Goal: Transaction & Acquisition: Book appointment/travel/reservation

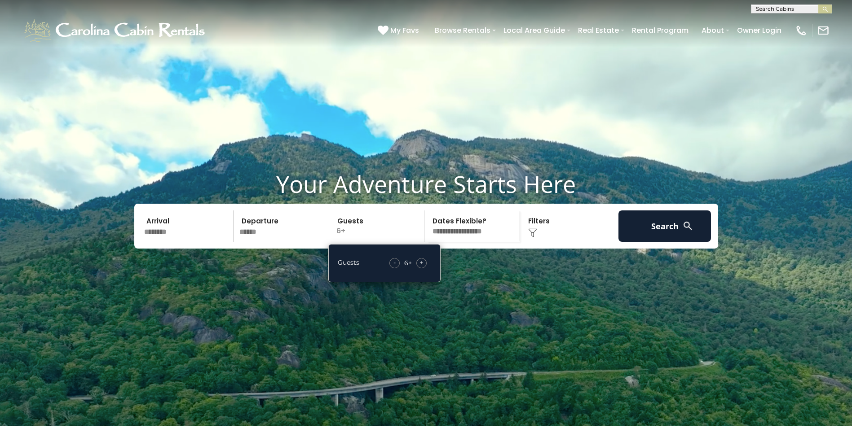
drag, startPoint x: 0, startPoint y: 0, endPoint x: 419, endPoint y: 283, distance: 505.5
click at [419, 269] on div "+" at bounding box center [421, 263] width 10 height 10
click at [418, 269] on div "+" at bounding box center [421, 263] width 10 height 10
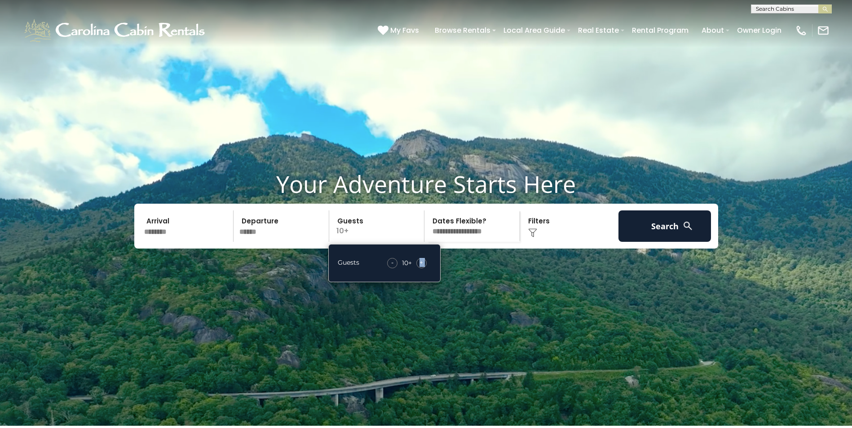
click at [418, 269] on div "+" at bounding box center [421, 263] width 10 height 10
click at [648, 242] on button "Search" at bounding box center [664, 226] width 93 height 31
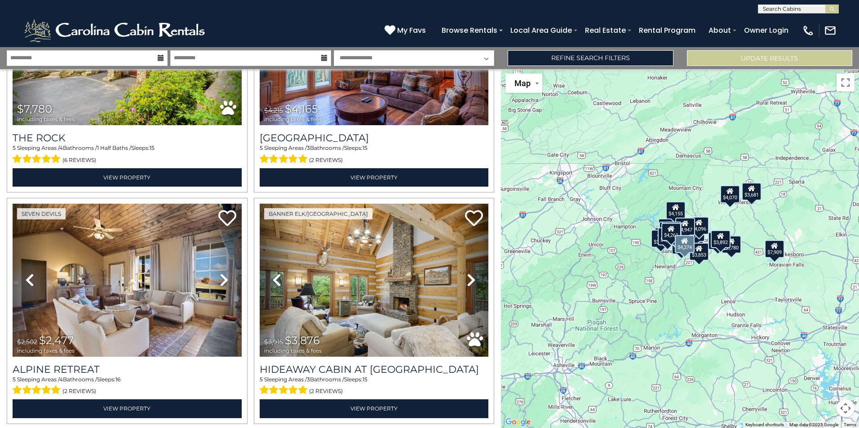
scroll to position [1078, 0]
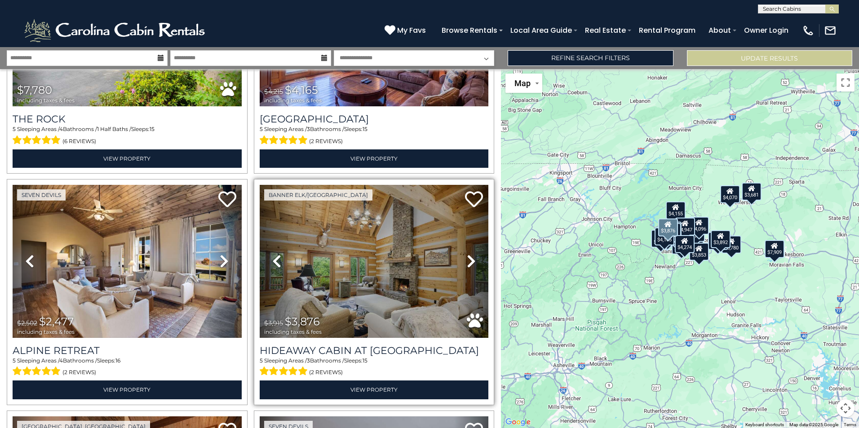
click at [468, 256] on icon at bounding box center [471, 261] width 9 height 14
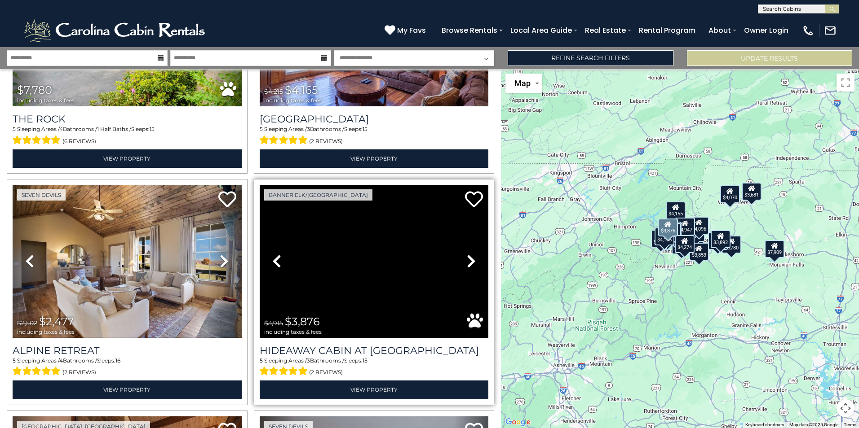
click at [468, 256] on icon at bounding box center [471, 261] width 9 height 14
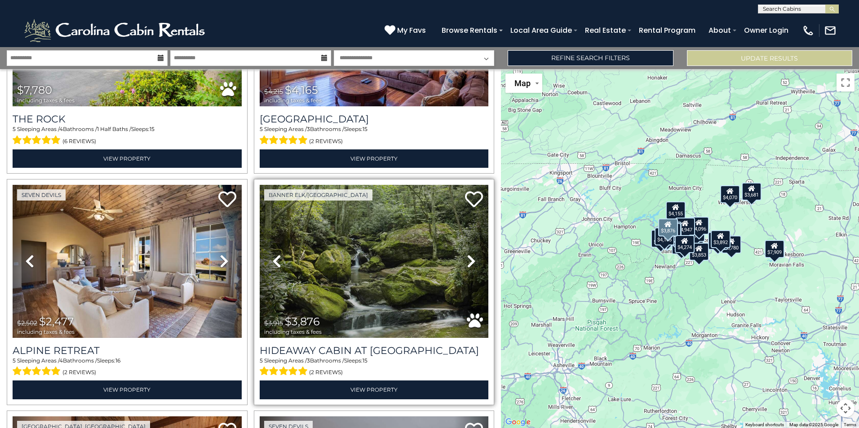
click at [468, 256] on icon at bounding box center [471, 261] width 9 height 14
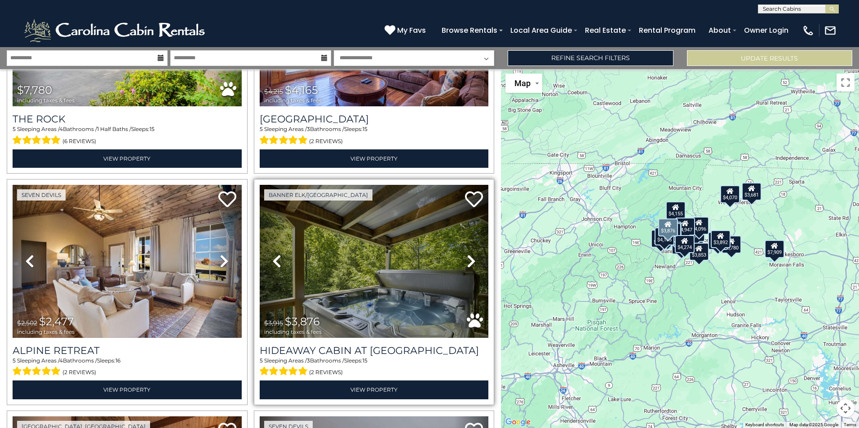
click at [468, 256] on icon at bounding box center [471, 261] width 9 height 14
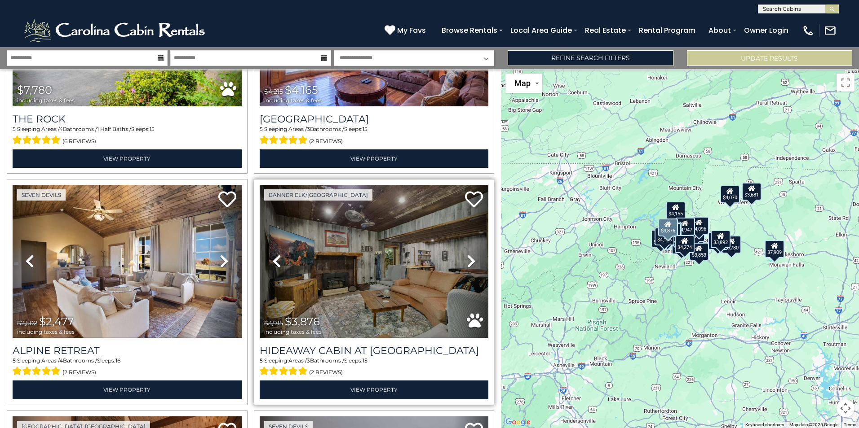
click at [468, 256] on icon at bounding box center [471, 261] width 9 height 14
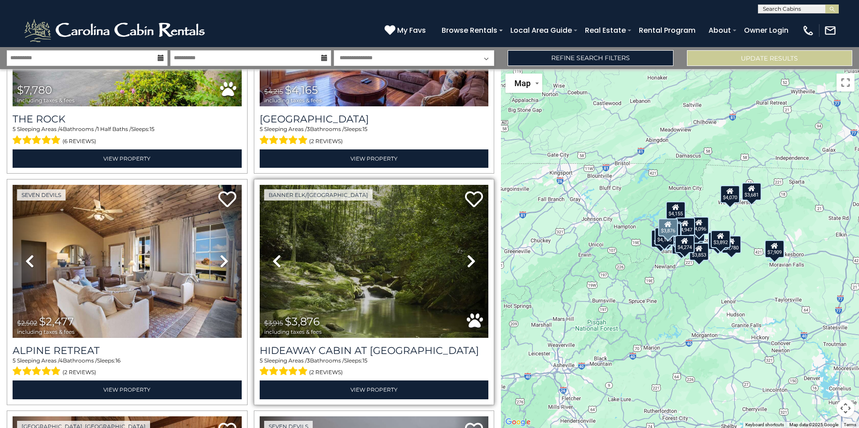
click at [468, 256] on icon at bounding box center [471, 261] width 9 height 14
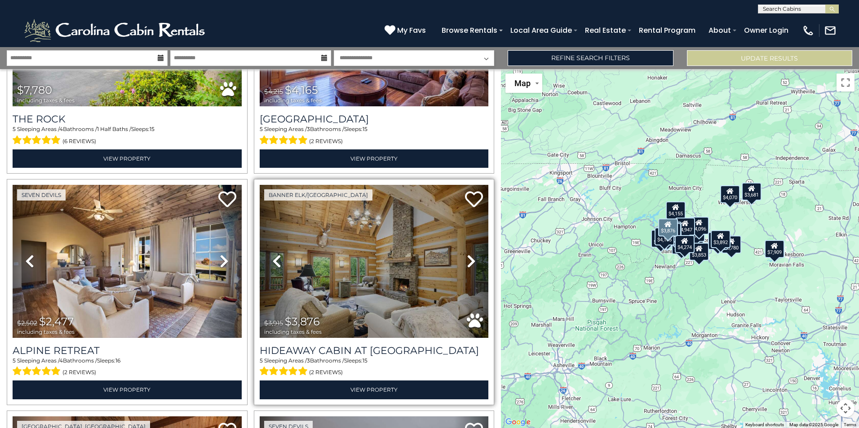
click at [468, 256] on icon at bounding box center [471, 261] width 9 height 14
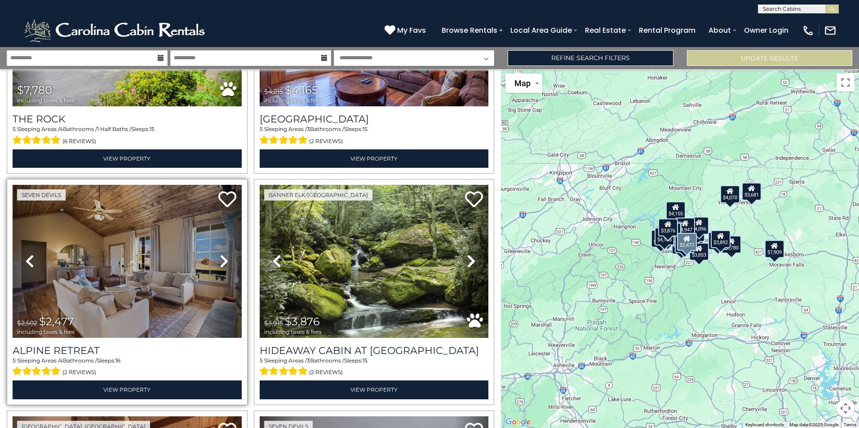
click at [220, 254] on icon at bounding box center [224, 261] width 9 height 14
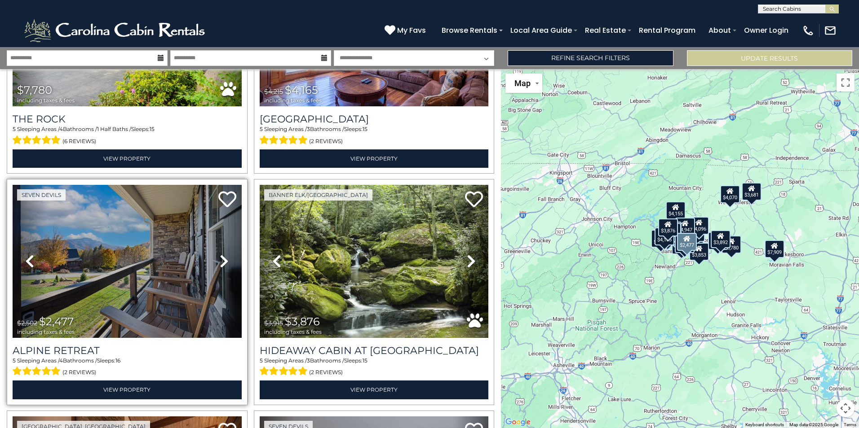
click at [220, 254] on icon at bounding box center [224, 261] width 9 height 14
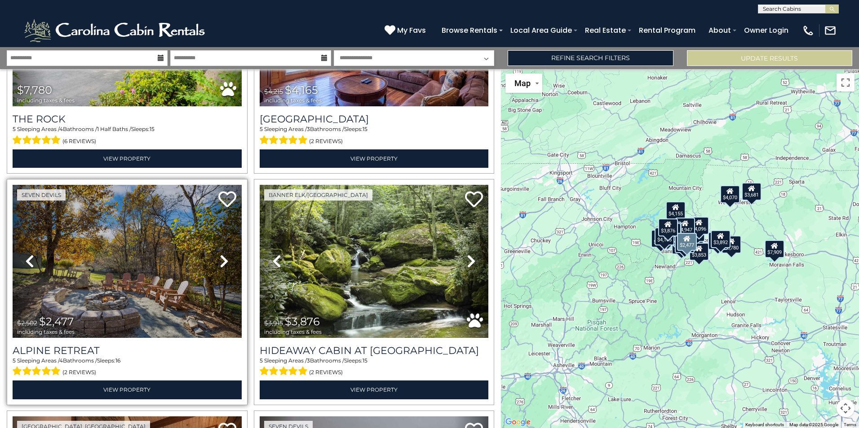
click at [220, 254] on icon at bounding box center [224, 261] width 9 height 14
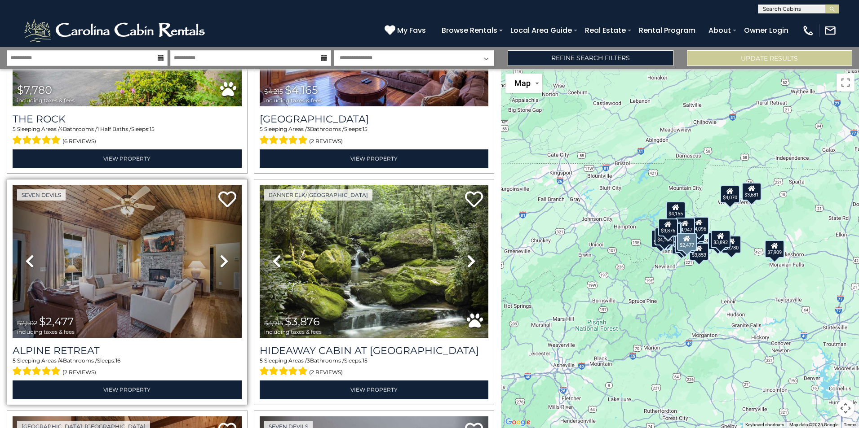
click at [220, 254] on icon at bounding box center [224, 261] width 9 height 14
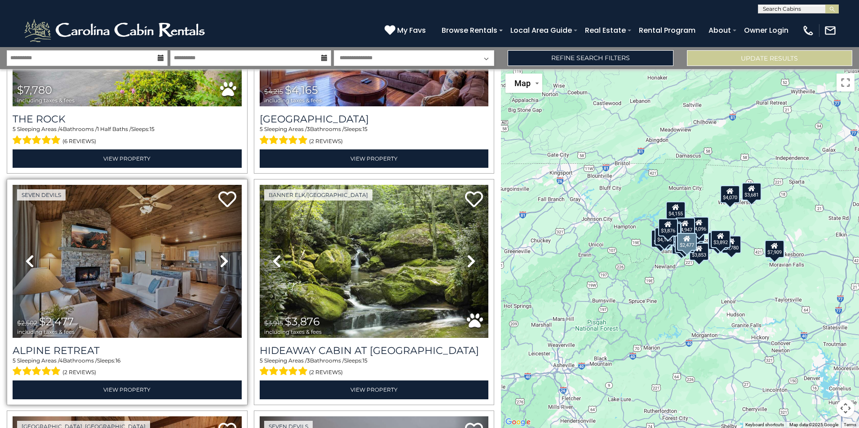
click at [220, 254] on icon at bounding box center [224, 261] width 9 height 14
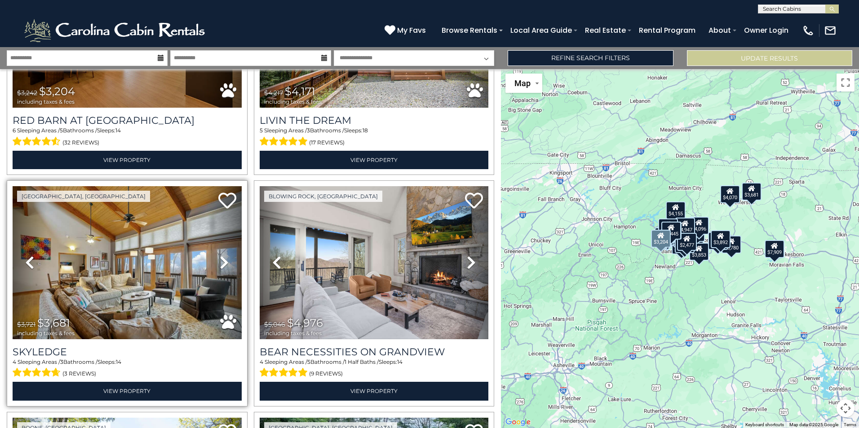
scroll to position [2066, 0]
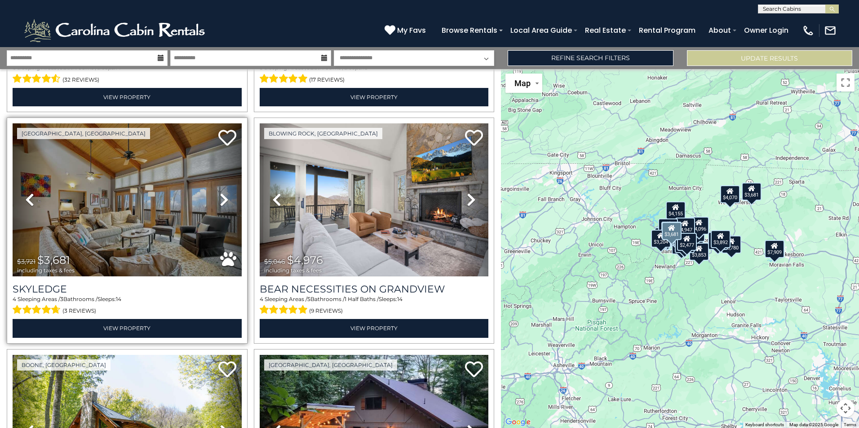
click at [220, 193] on icon at bounding box center [224, 200] width 9 height 14
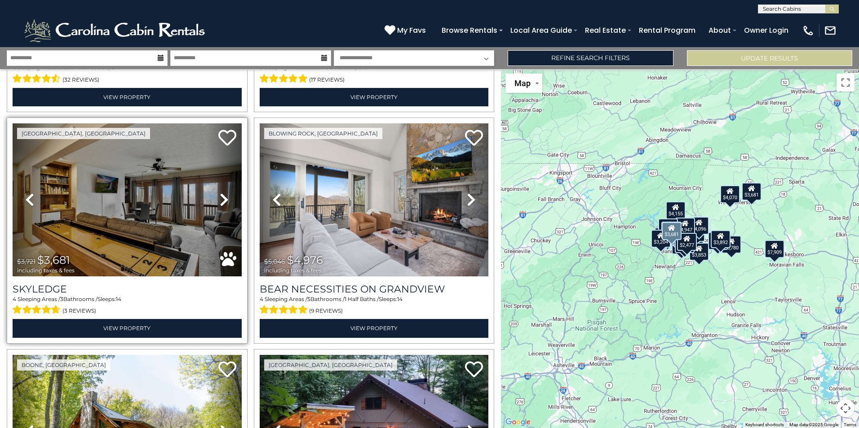
click at [220, 193] on icon at bounding box center [224, 200] width 9 height 14
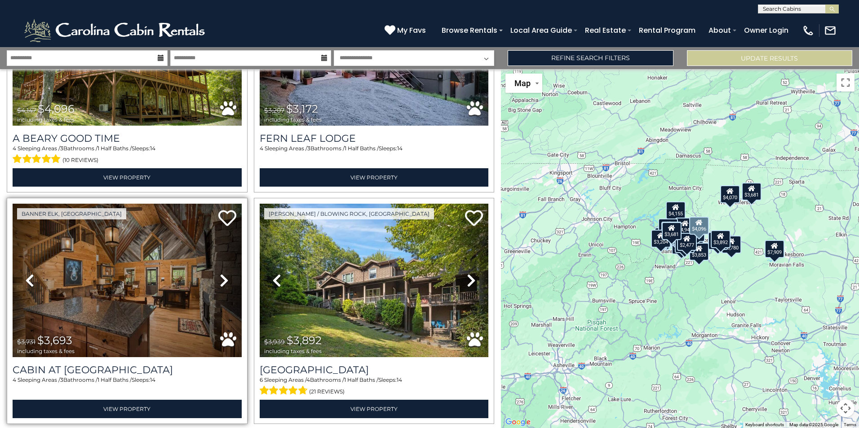
scroll to position [2470, 0]
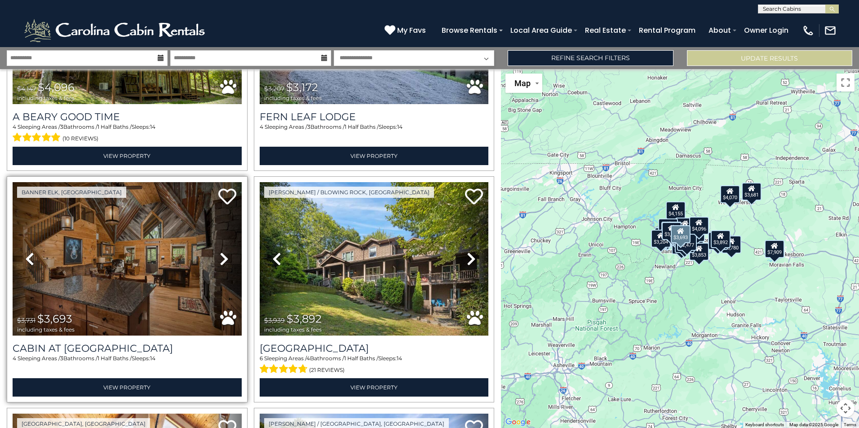
click at [225, 252] on icon at bounding box center [224, 259] width 9 height 14
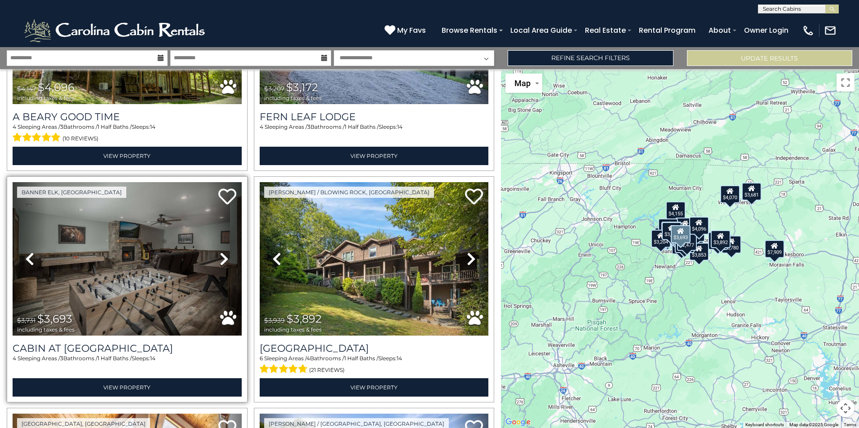
click at [225, 252] on icon at bounding box center [224, 259] width 9 height 14
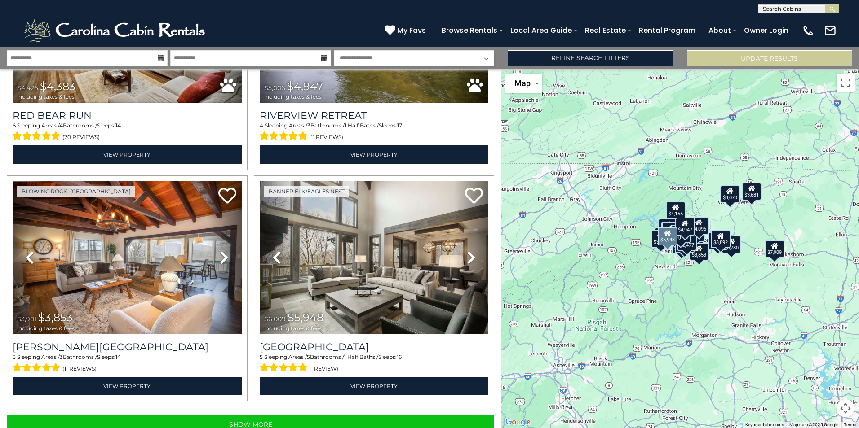
scroll to position [3172, 0]
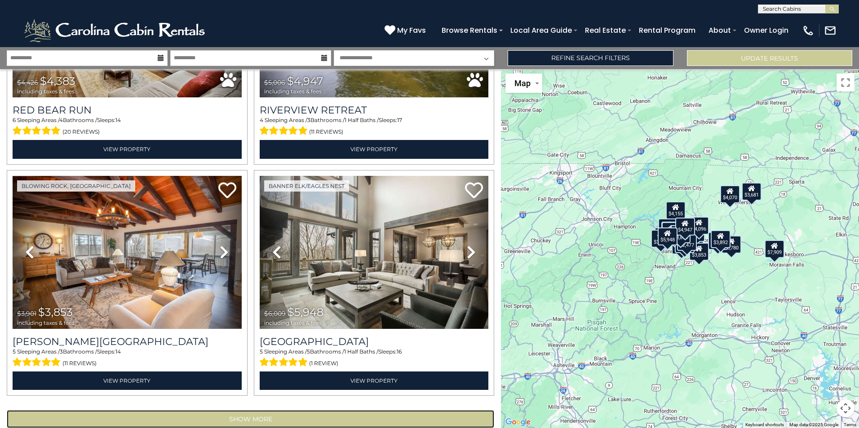
click at [242, 411] on button "Show More" at bounding box center [250, 420] width 487 height 18
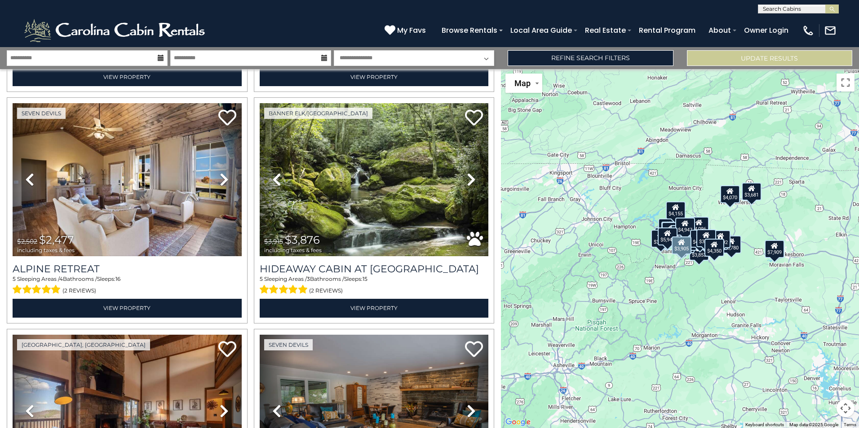
scroll to position [1144, 0]
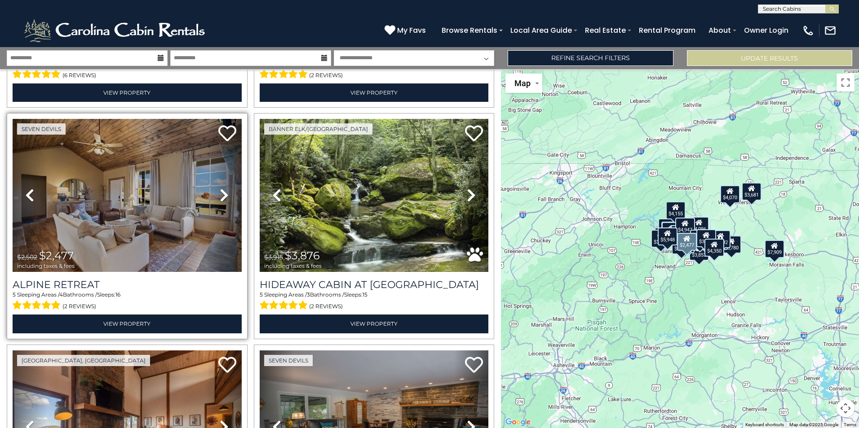
click at [224, 188] on icon at bounding box center [224, 195] width 9 height 14
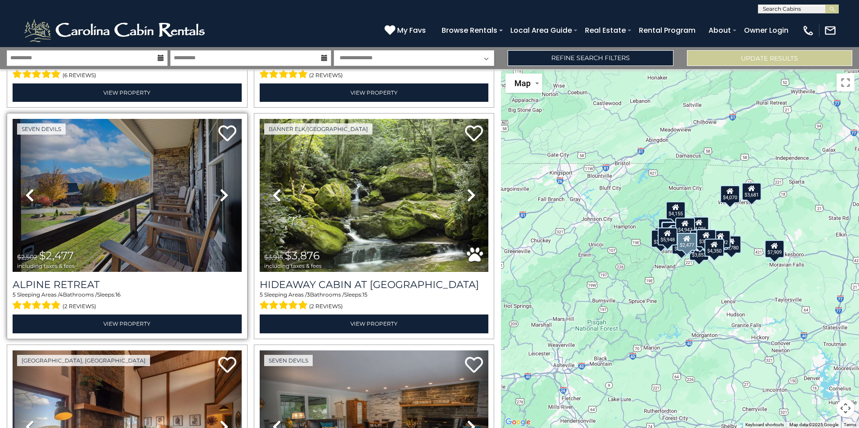
click at [224, 188] on icon at bounding box center [224, 195] width 9 height 14
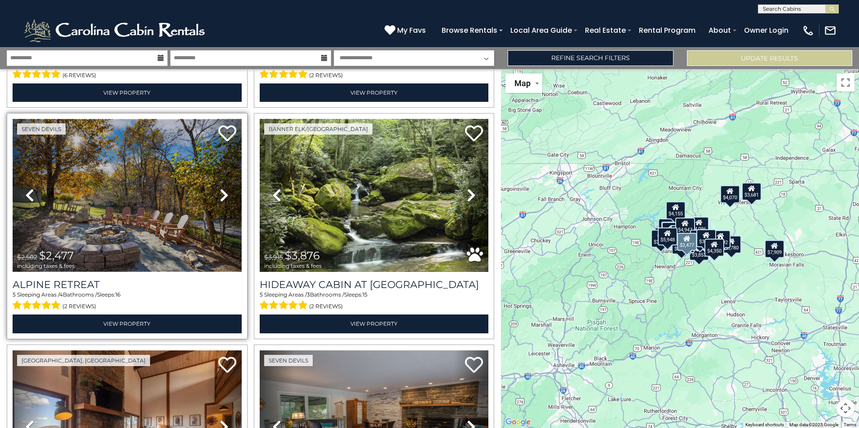
click at [117, 180] on img at bounding box center [127, 195] width 229 height 153
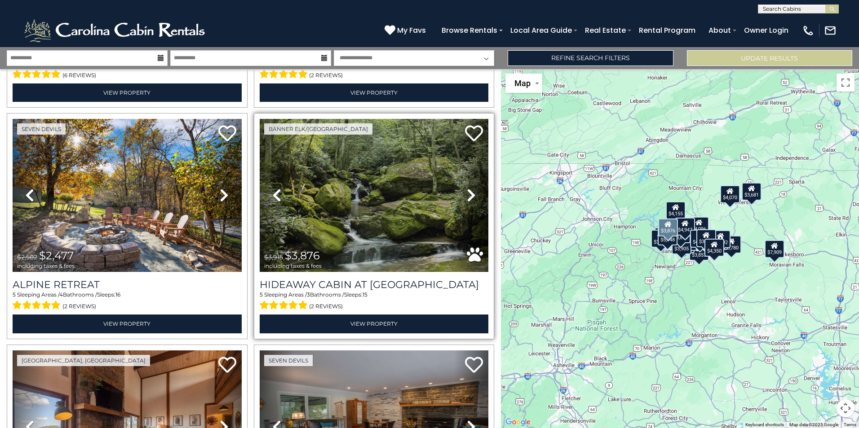
click at [462, 183] on link "Next" at bounding box center [471, 195] width 34 height 153
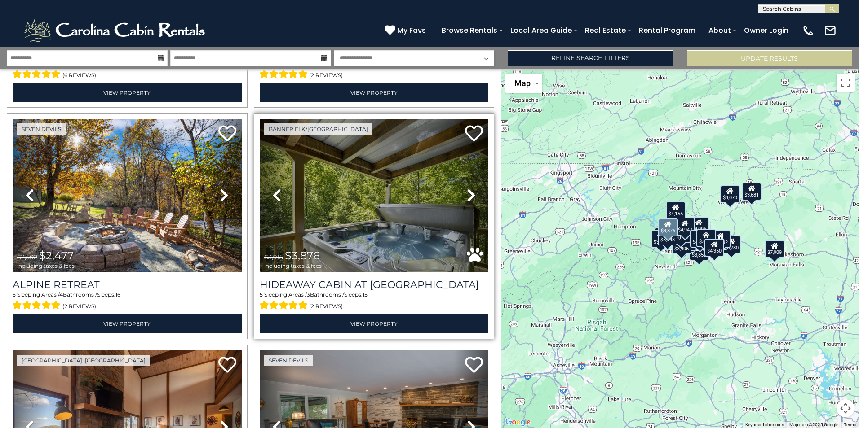
click at [467, 188] on icon at bounding box center [471, 195] width 9 height 14
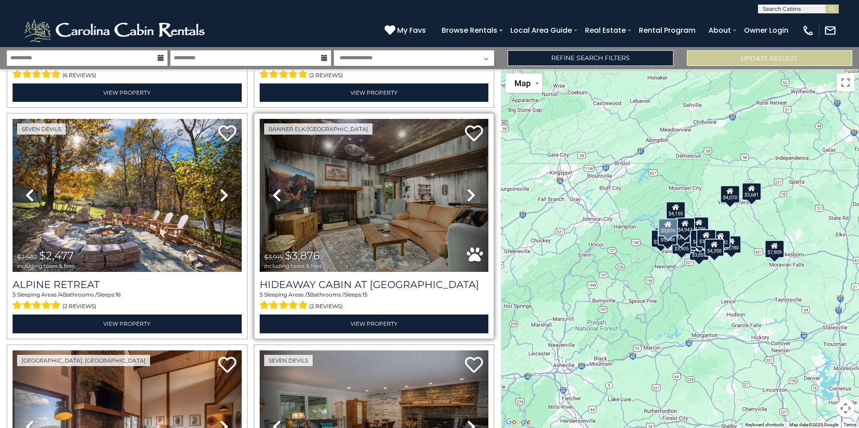
click at [467, 188] on icon at bounding box center [471, 195] width 9 height 14
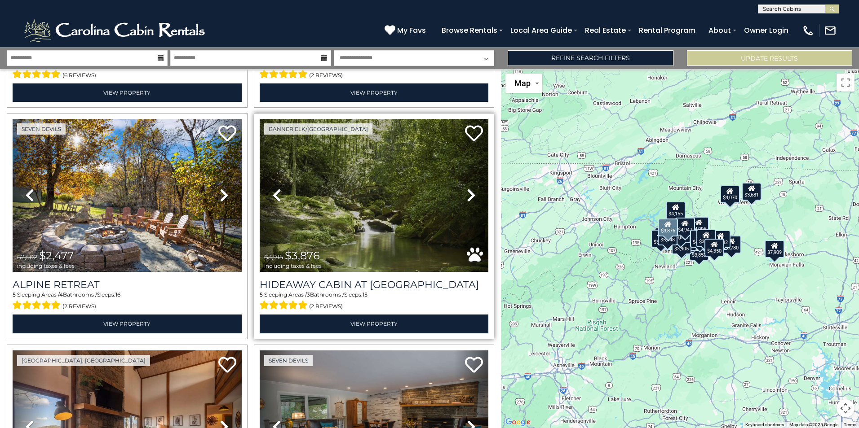
click at [467, 188] on icon at bounding box center [471, 195] width 9 height 14
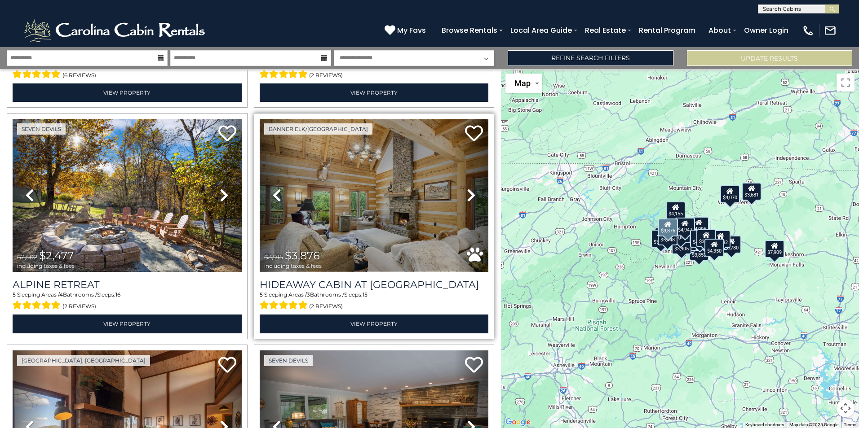
click at [358, 193] on img at bounding box center [374, 195] width 229 height 153
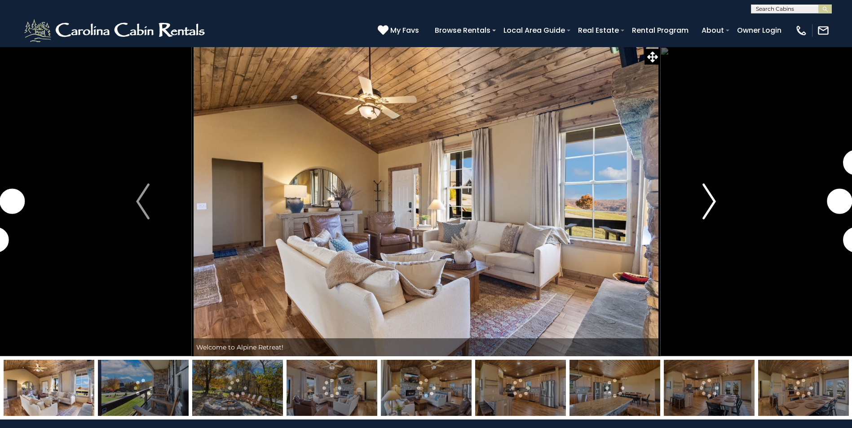
click at [711, 201] on img "Next" at bounding box center [708, 202] width 13 height 36
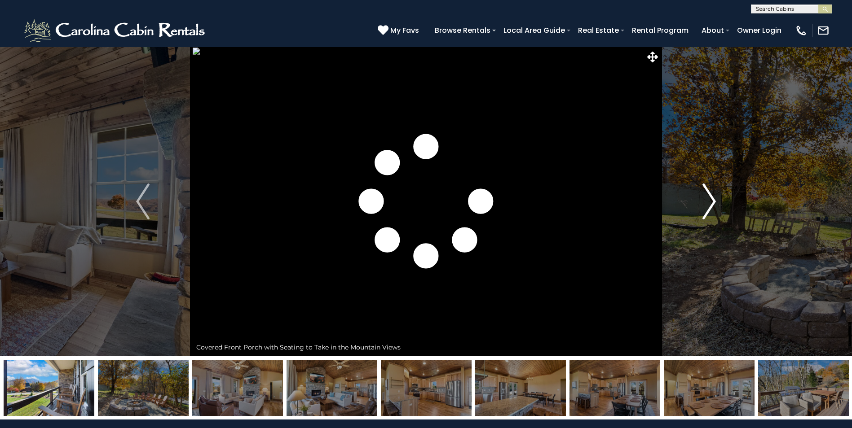
click at [711, 201] on img "Next" at bounding box center [708, 202] width 13 height 36
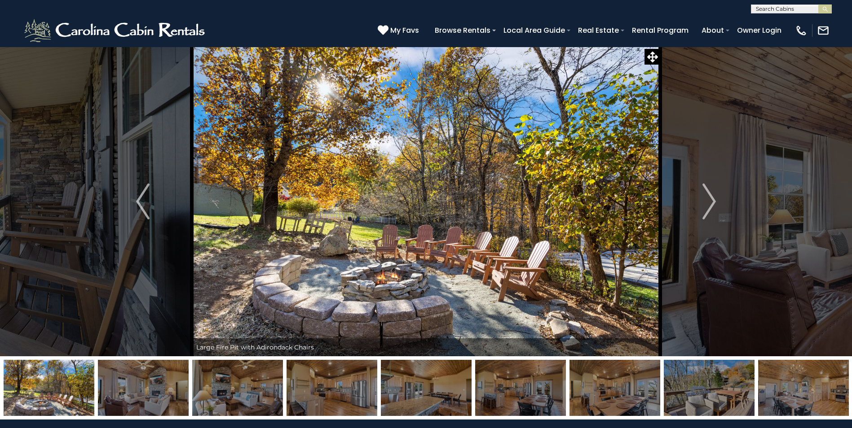
click at [524, 389] on img at bounding box center [520, 388] width 91 height 56
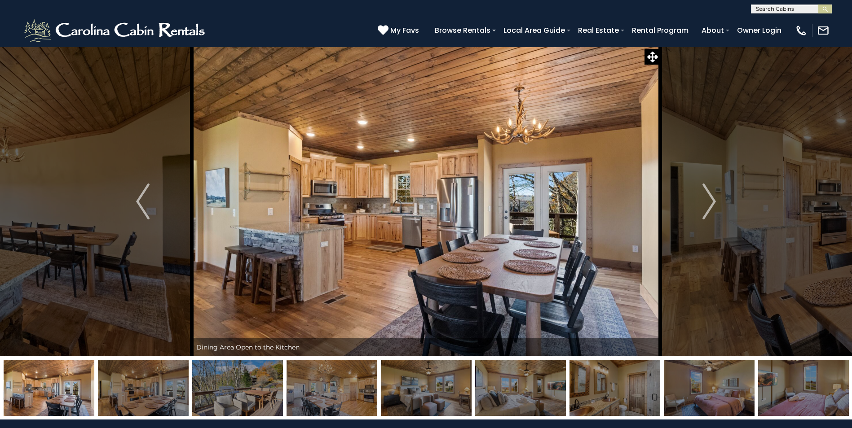
click at [525, 390] on img at bounding box center [520, 388] width 91 height 56
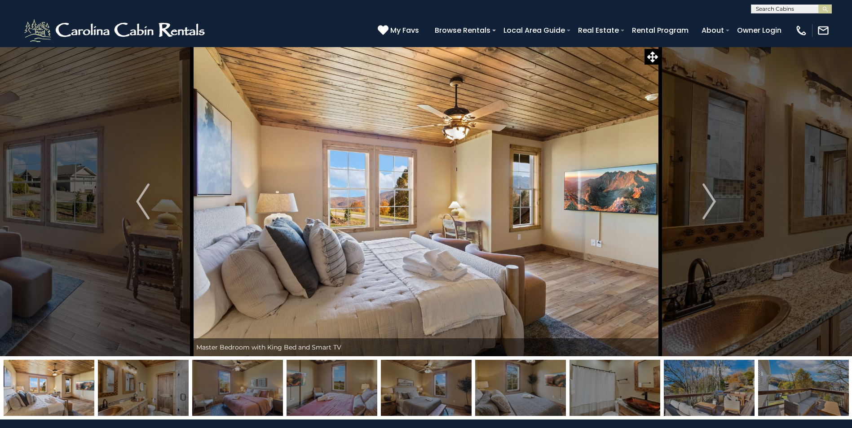
click at [525, 390] on img at bounding box center [520, 388] width 91 height 56
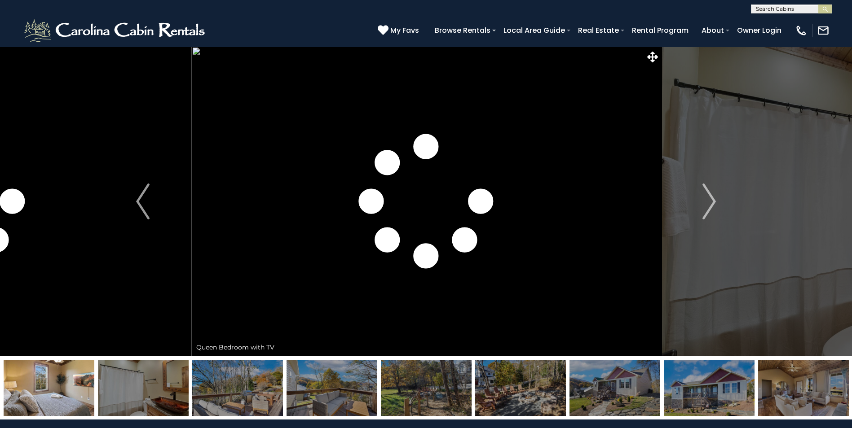
drag, startPoint x: 582, startPoint y: 385, endPoint x: 587, endPoint y: 385, distance: 5.4
click at [582, 385] on img at bounding box center [615, 388] width 91 height 56
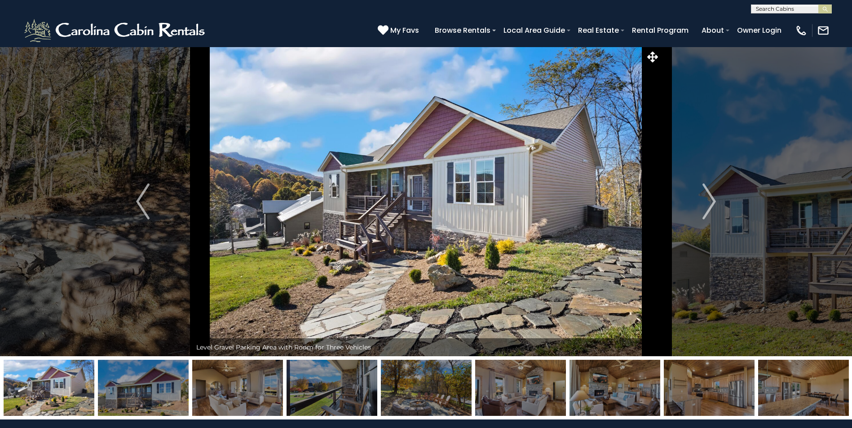
click at [772, 404] on img at bounding box center [803, 388] width 91 height 56
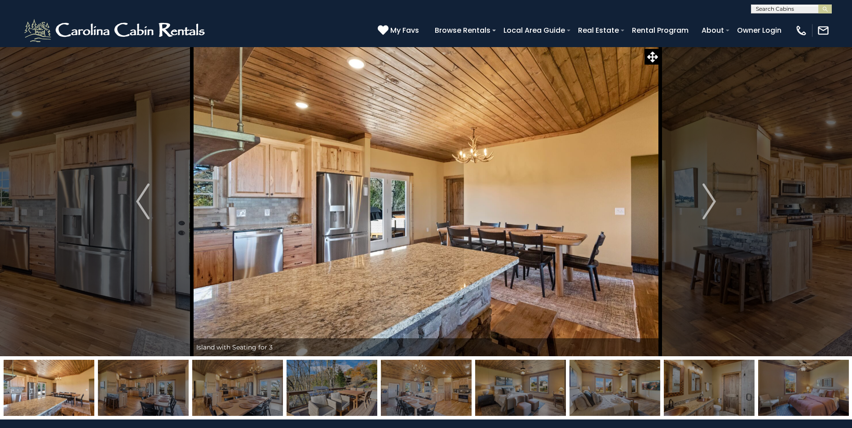
click at [772, 404] on img at bounding box center [803, 388] width 91 height 56
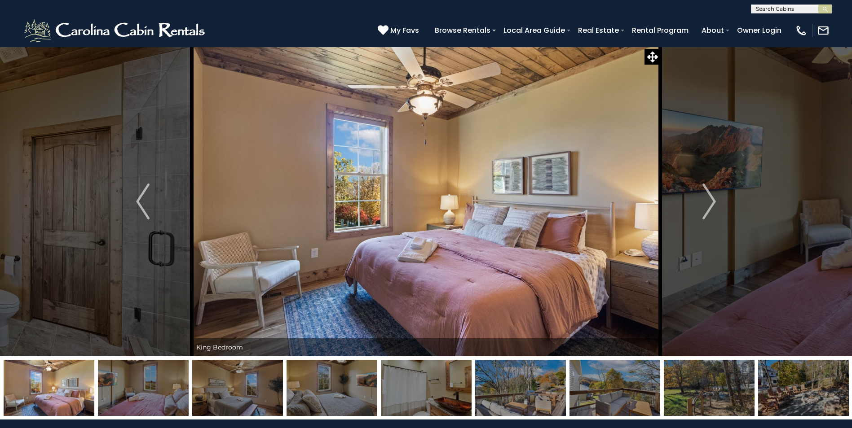
click at [772, 404] on img at bounding box center [803, 388] width 91 height 56
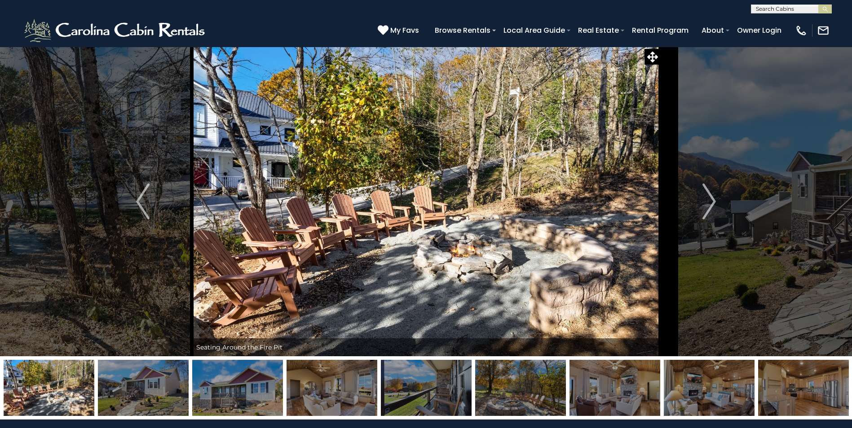
click at [772, 404] on img at bounding box center [803, 388] width 91 height 56
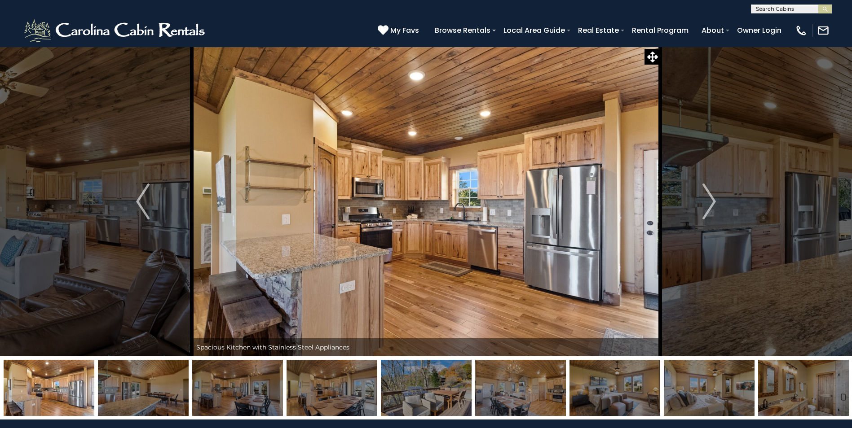
click at [772, 404] on img at bounding box center [803, 388] width 91 height 56
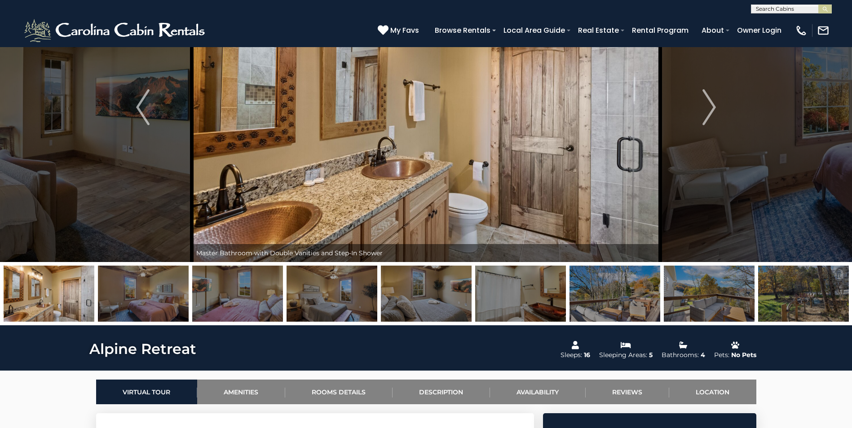
scroll to position [90, 0]
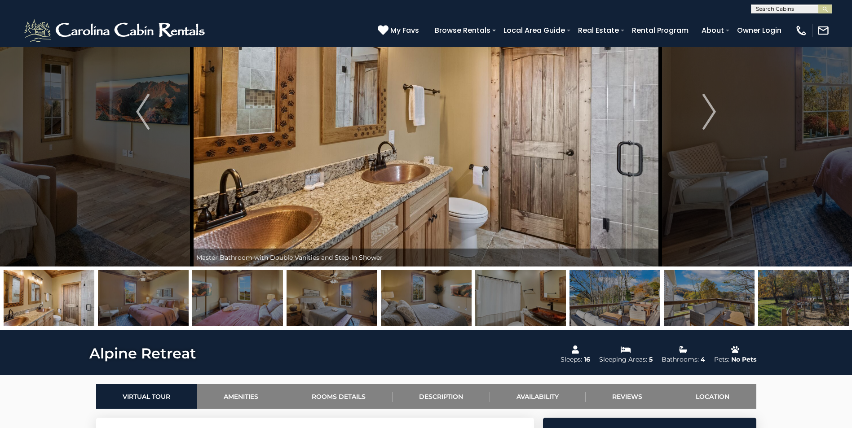
click at [614, 318] on img at bounding box center [615, 298] width 91 height 56
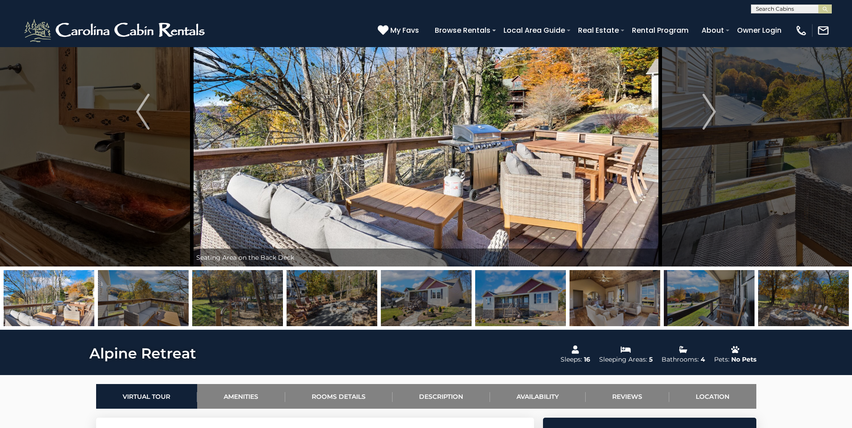
click at [645, 317] on img at bounding box center [615, 298] width 91 height 56
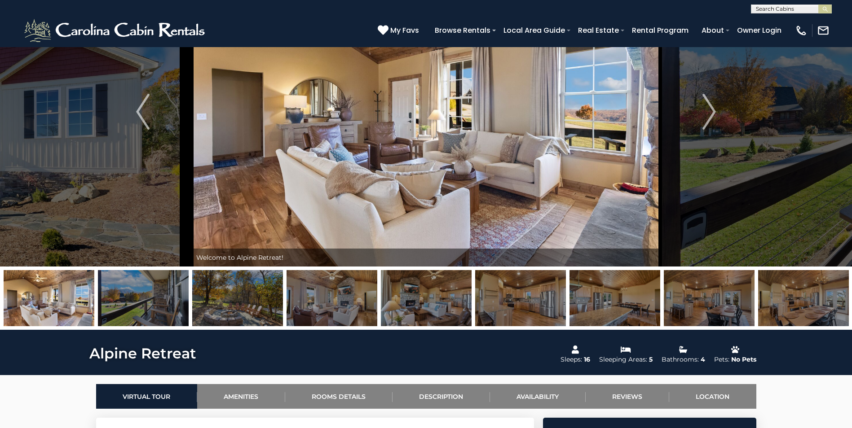
click at [640, 313] on img at bounding box center [615, 298] width 91 height 56
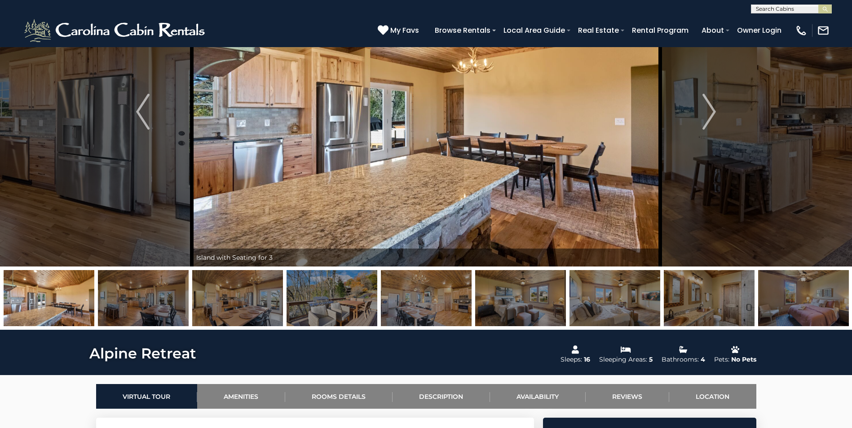
click at [640, 313] on img at bounding box center [615, 298] width 91 height 56
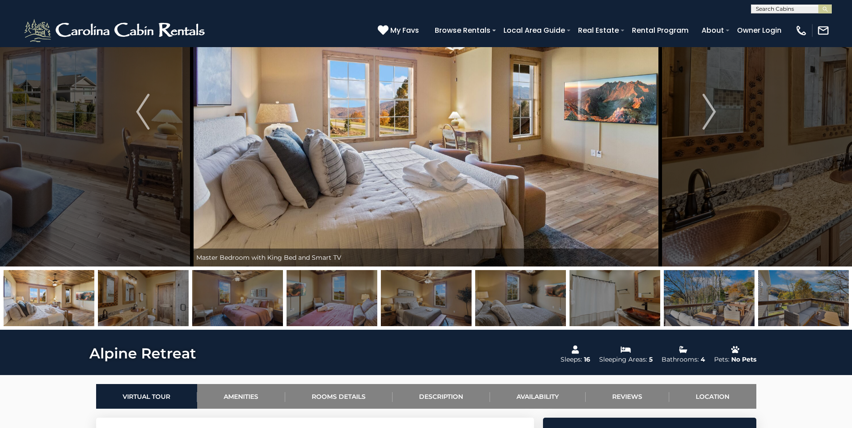
click at [640, 313] on img at bounding box center [615, 298] width 91 height 56
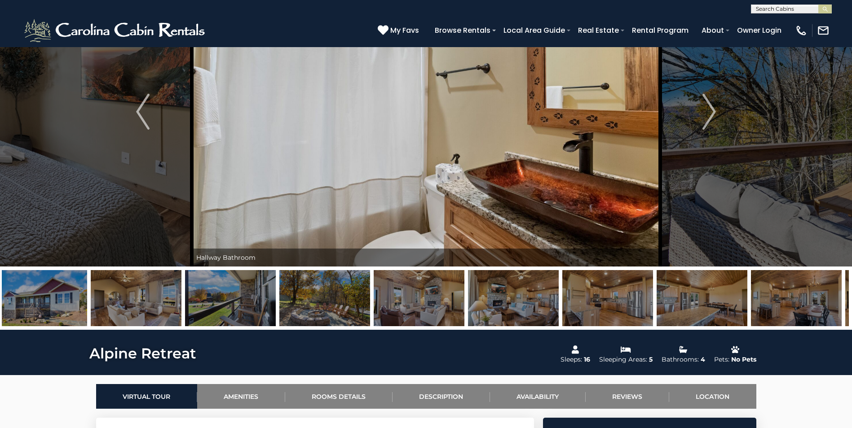
drag, startPoint x: 703, startPoint y: 318, endPoint x: 15, endPoint y: 287, distance: 689.3
click at [91, 292] on img at bounding box center [136, 298] width 91 height 56
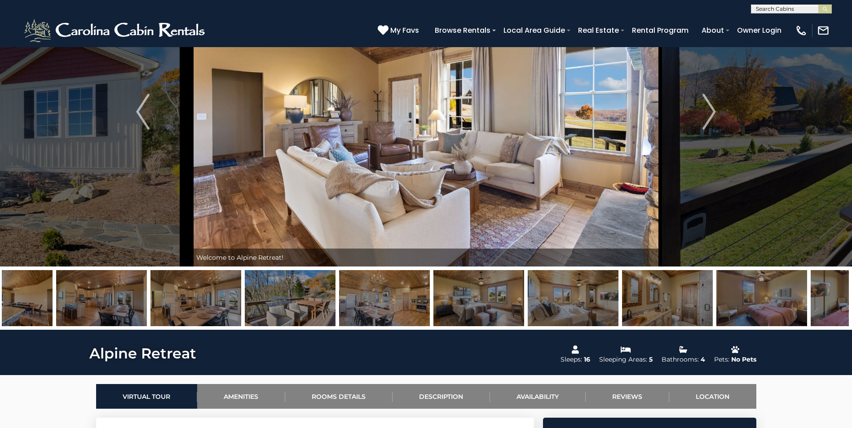
drag, startPoint x: 794, startPoint y: 298, endPoint x: 180, endPoint y: 298, distance: 613.5
click at [180, 298] on img at bounding box center [195, 298] width 91 height 56
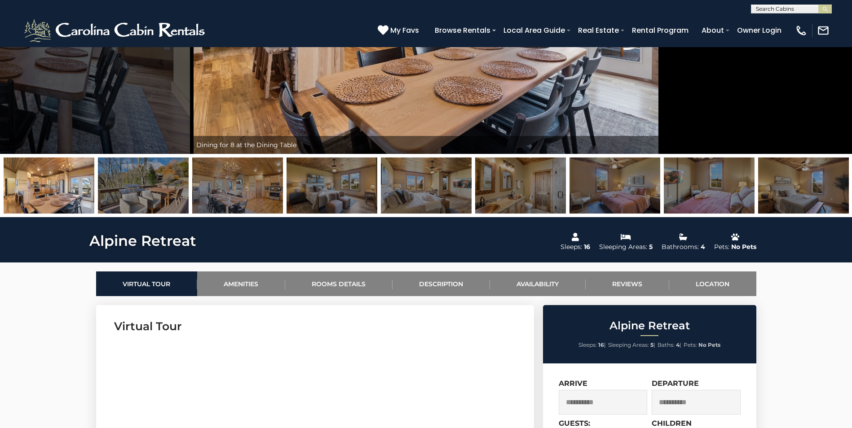
scroll to position [269, 0]
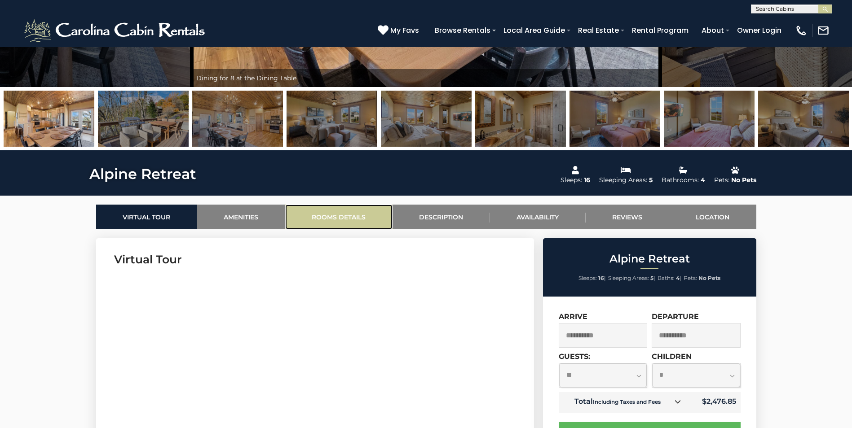
click at [309, 220] on link "Rooms Details" at bounding box center [338, 217] width 107 height 25
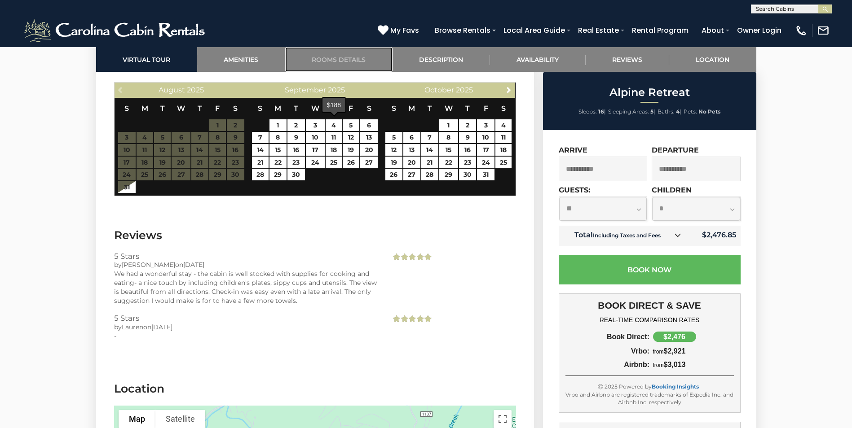
scroll to position [2163, 0]
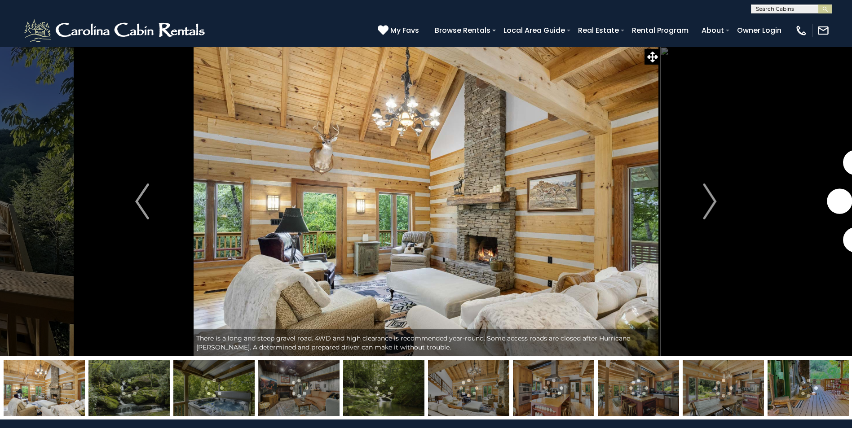
click at [707, 396] on img at bounding box center [723, 388] width 81 height 56
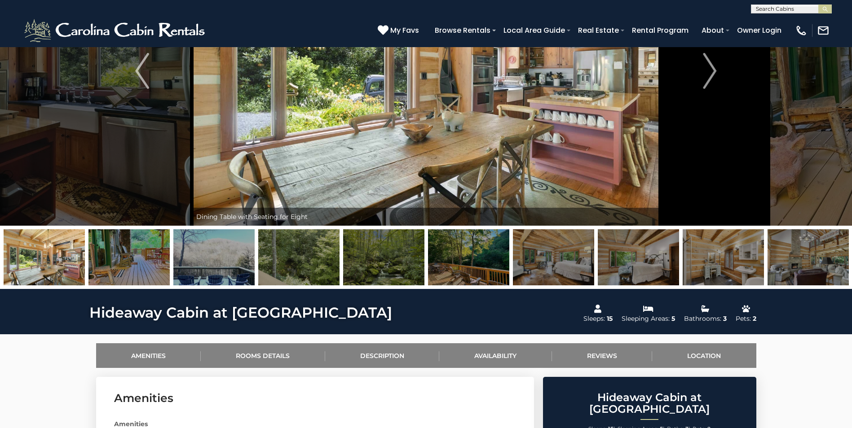
scroll to position [135, 0]
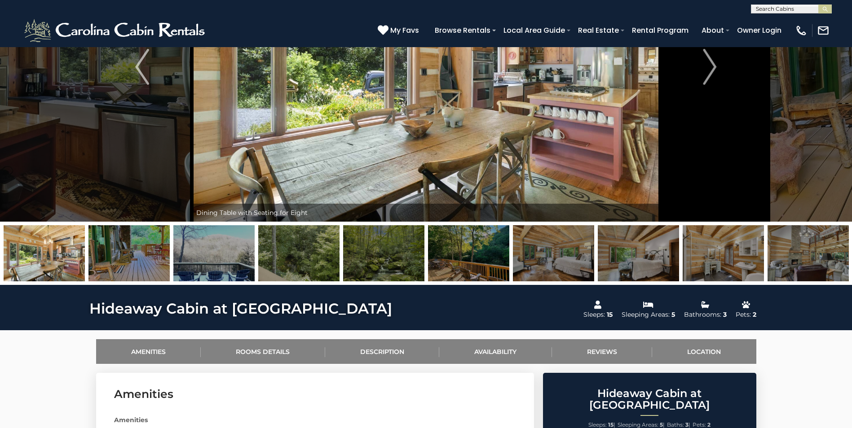
click at [831, 253] on img at bounding box center [808, 253] width 81 height 56
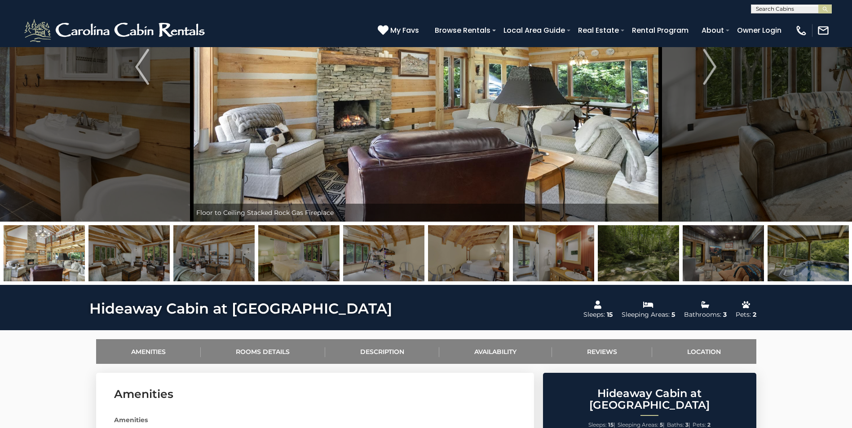
click at [233, 253] on img at bounding box center [213, 253] width 81 height 56
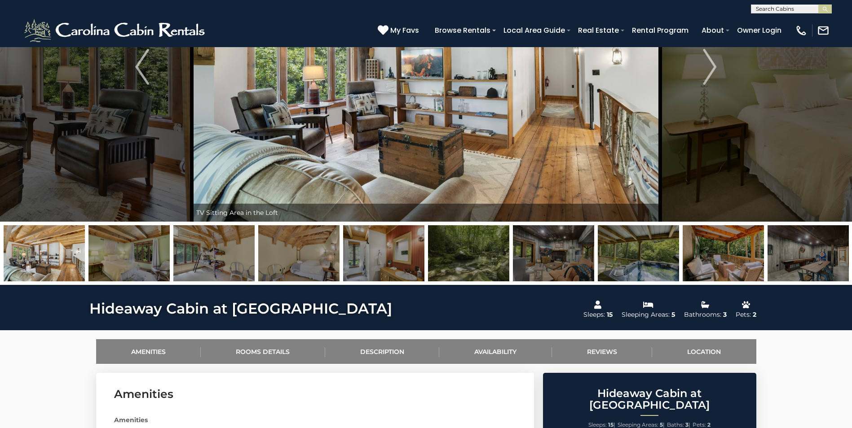
click at [231, 256] on img at bounding box center [213, 253] width 81 height 56
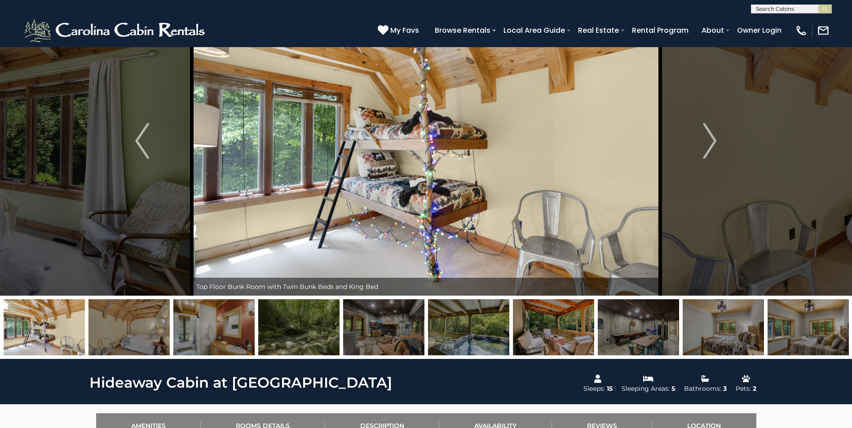
scroll to position [45, 0]
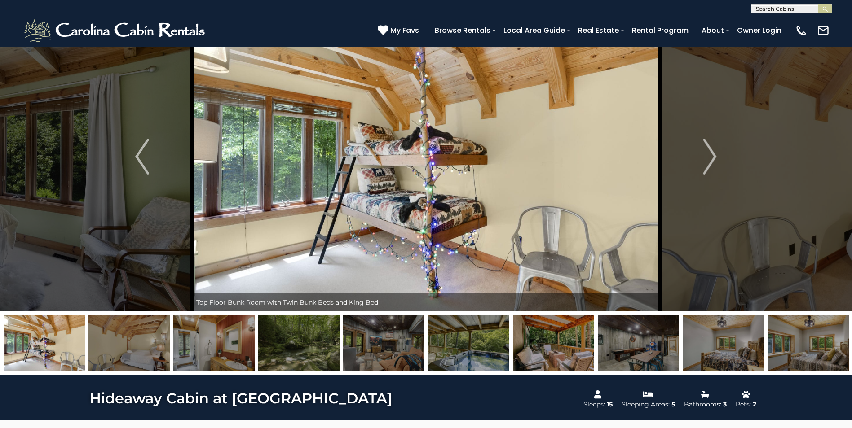
click at [398, 343] on img at bounding box center [383, 343] width 81 height 56
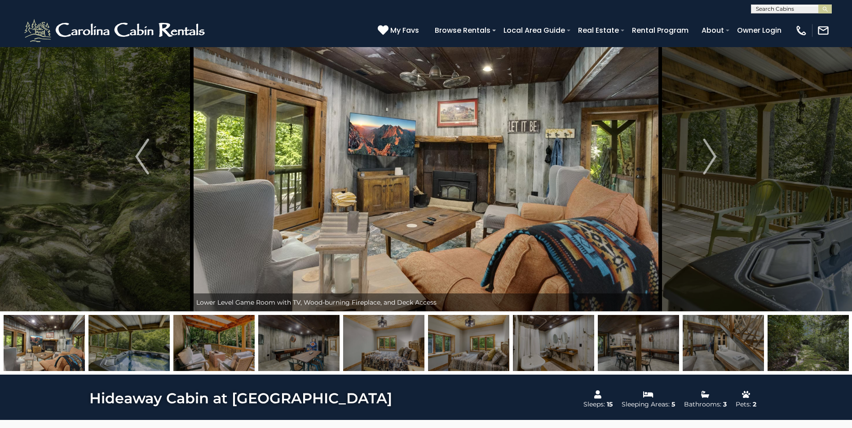
click at [577, 366] on img at bounding box center [553, 343] width 81 height 56
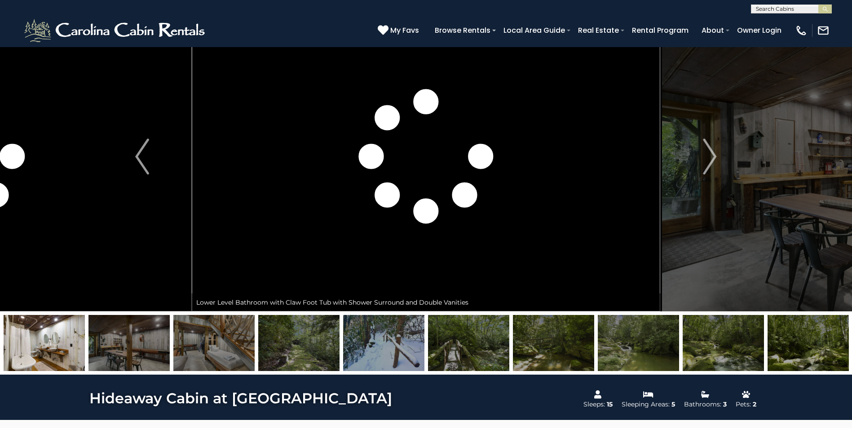
click at [229, 348] on img at bounding box center [213, 343] width 81 height 56
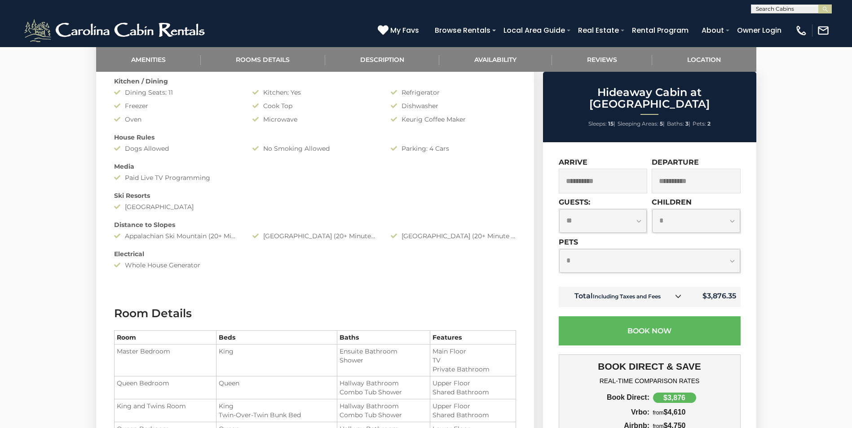
scroll to position [719, 0]
